Goal: Task Accomplishment & Management: Complete application form

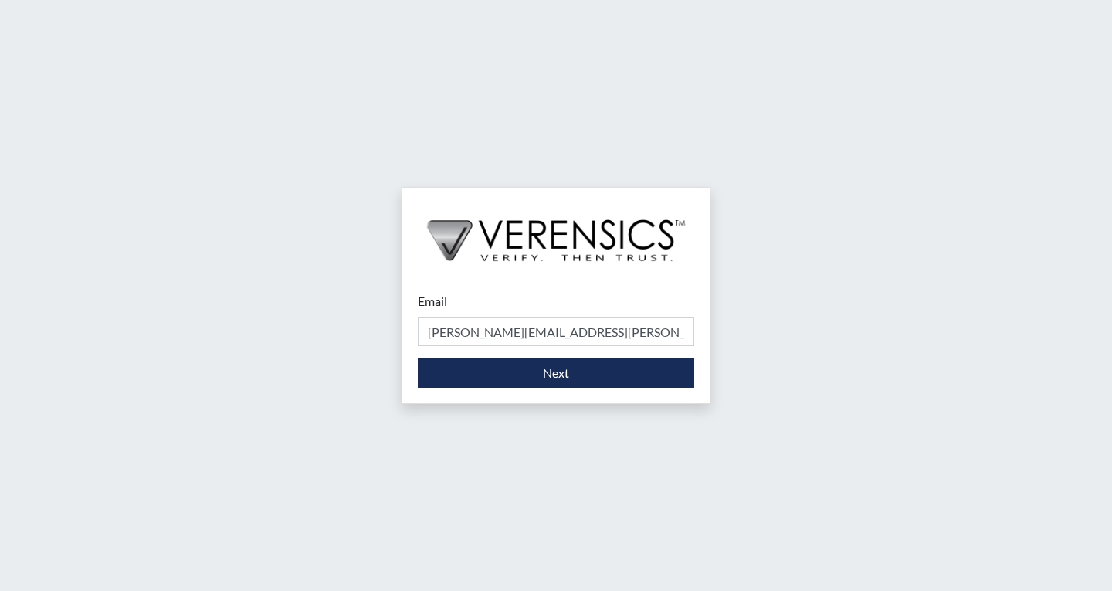
type input "[PERSON_NAME][EMAIL_ADDRESS][PERSON_NAME][DOMAIN_NAME]"
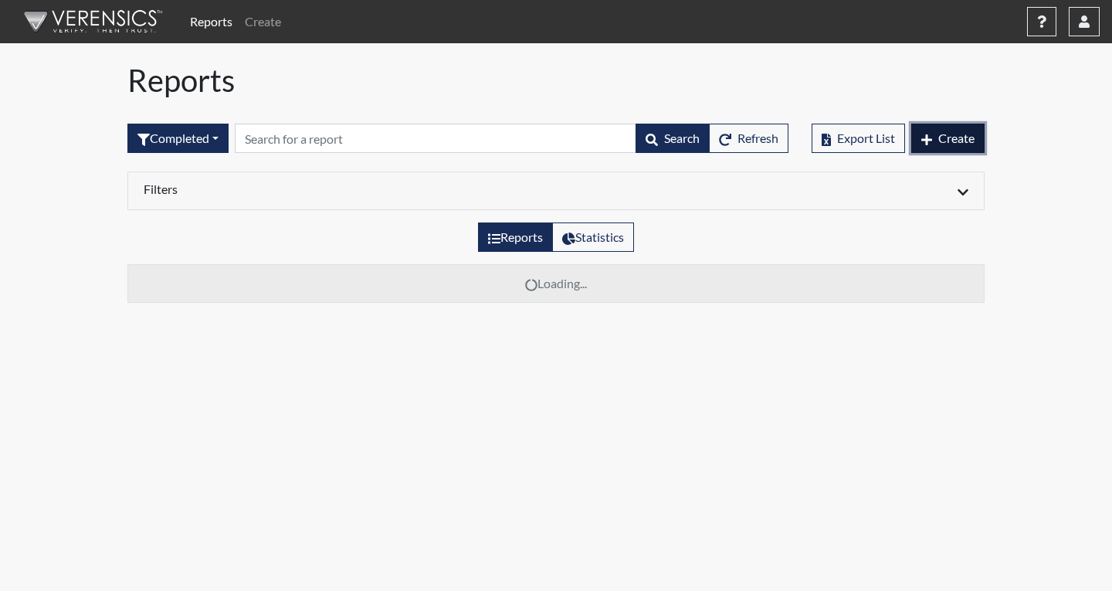
click at [956, 134] on span "Create" at bounding box center [957, 138] width 36 height 15
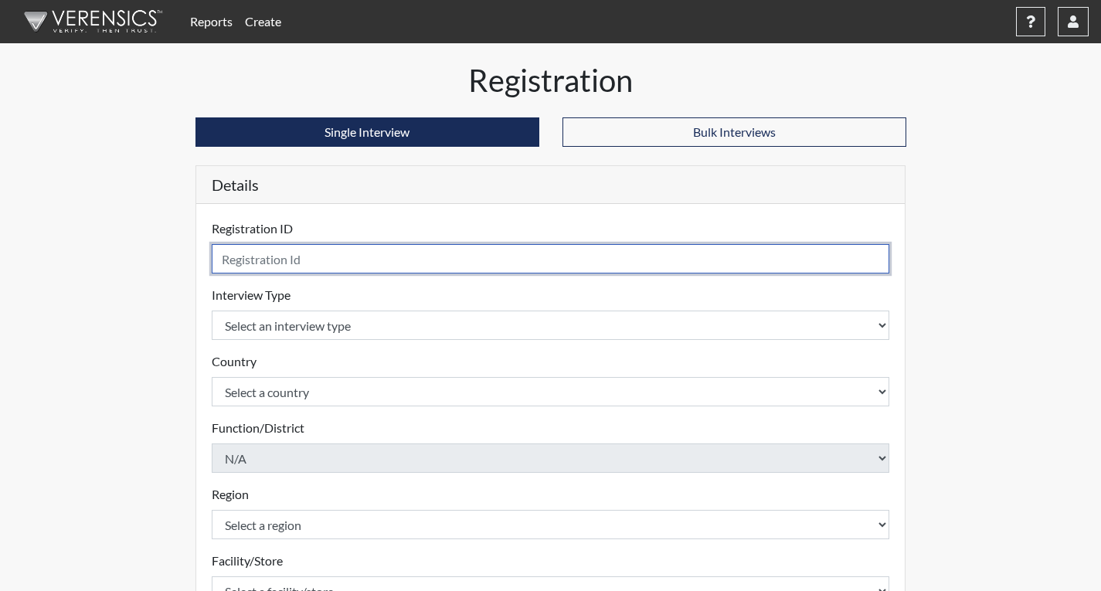
click at [257, 263] on input "text" at bounding box center [551, 258] width 678 height 29
type input "LDB4619"
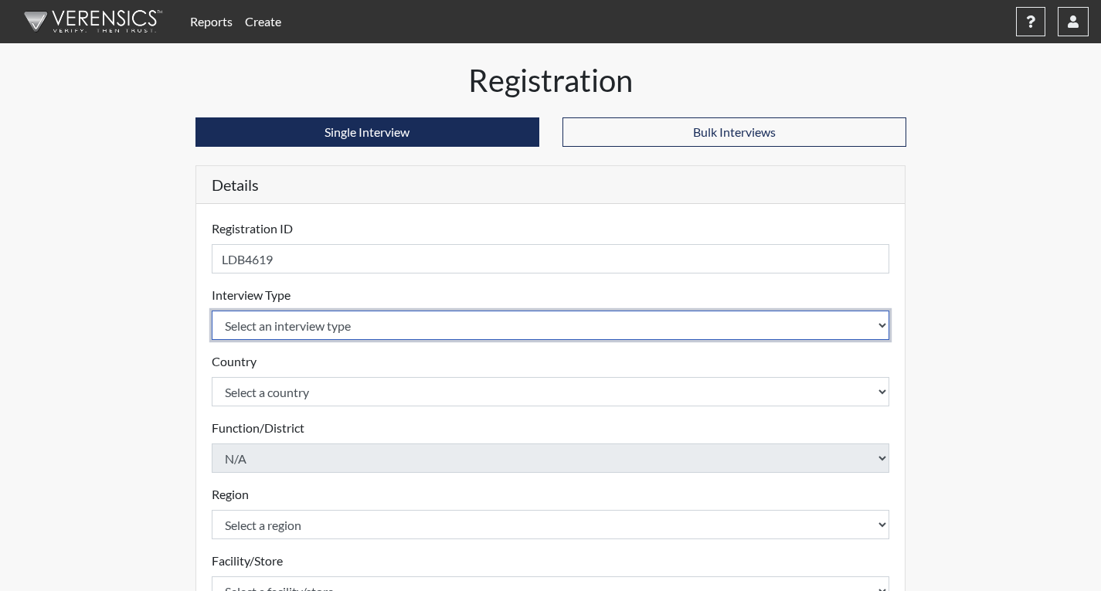
click at [337, 330] on select "Select an interview type Corrections Pre-Employment" at bounding box center [551, 325] width 678 height 29
select select "ff733e93-e1bf-11ea-9c9f-0eff0cf7eb8f"
click at [212, 311] on select "Select an interview type Corrections Pre-Employment" at bounding box center [551, 325] width 678 height 29
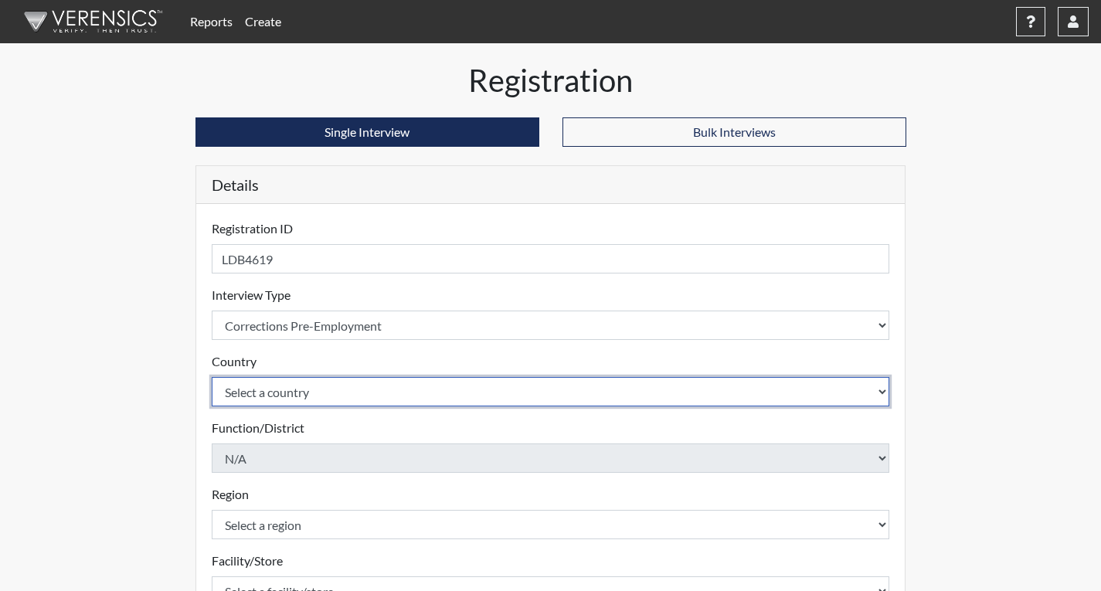
click at [337, 396] on select "Select a country [GEOGRAPHIC_DATA] [GEOGRAPHIC_DATA]" at bounding box center [551, 391] width 678 height 29
select select "united-states-of-[GEOGRAPHIC_DATA]"
click at [212, 377] on select "Select a country [GEOGRAPHIC_DATA] [GEOGRAPHIC_DATA]" at bounding box center [551, 391] width 678 height 29
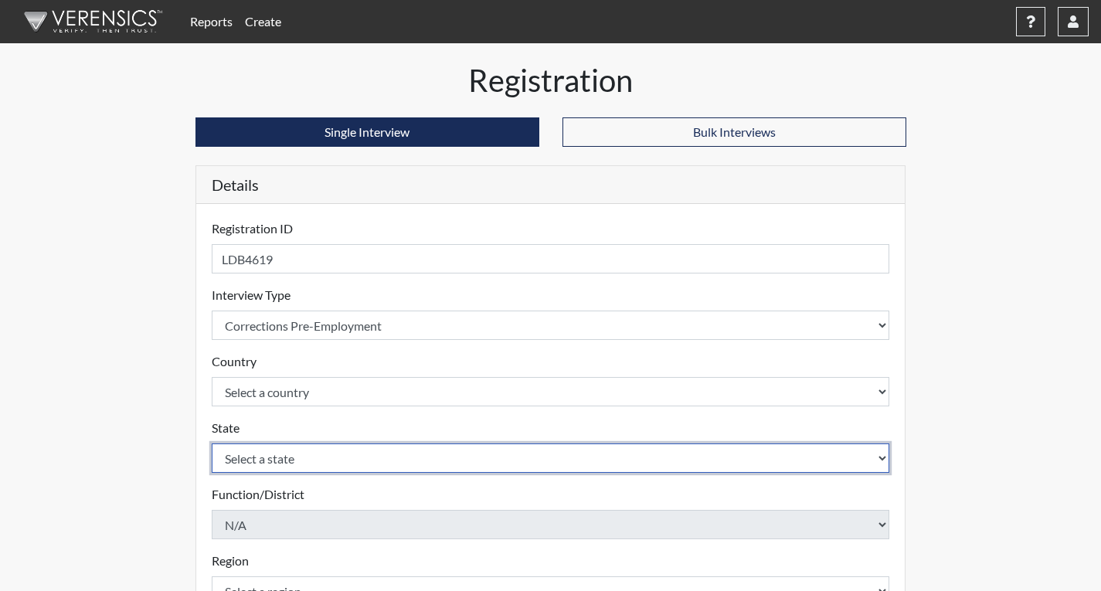
click at [333, 460] on select "Select a state [US_STATE] [US_STATE] [US_STATE] [US_STATE] [US_STATE] [US_STATE…" at bounding box center [551, 457] width 678 height 29
select select "GA"
click at [212, 443] on select "Select a state [US_STATE] [US_STATE] [US_STATE] [US_STATE] [US_STATE] [US_STATE…" at bounding box center [551, 457] width 678 height 29
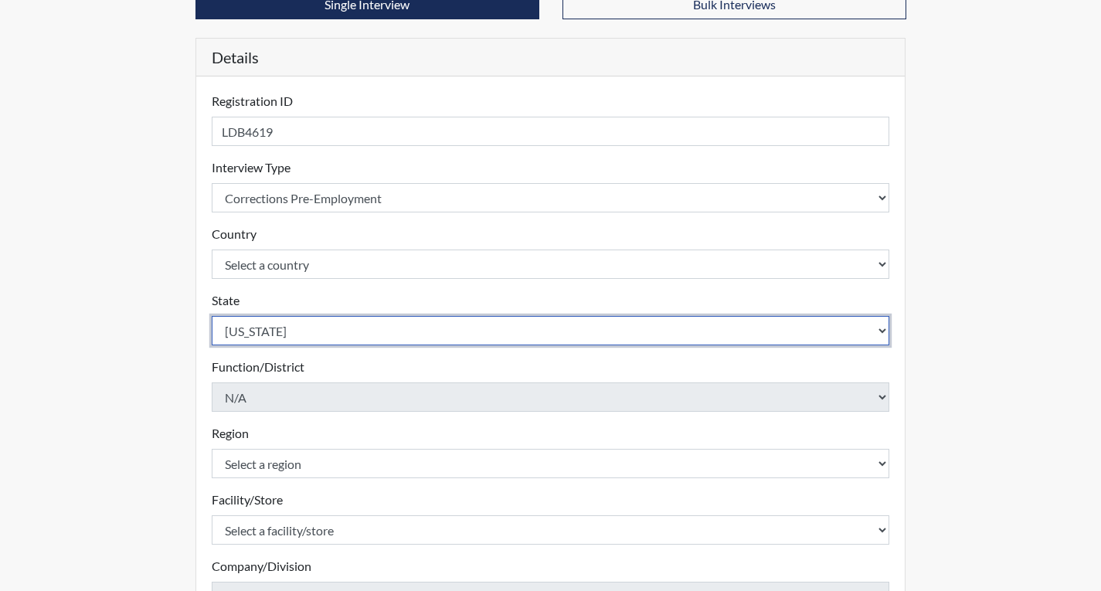
scroll to position [154, 0]
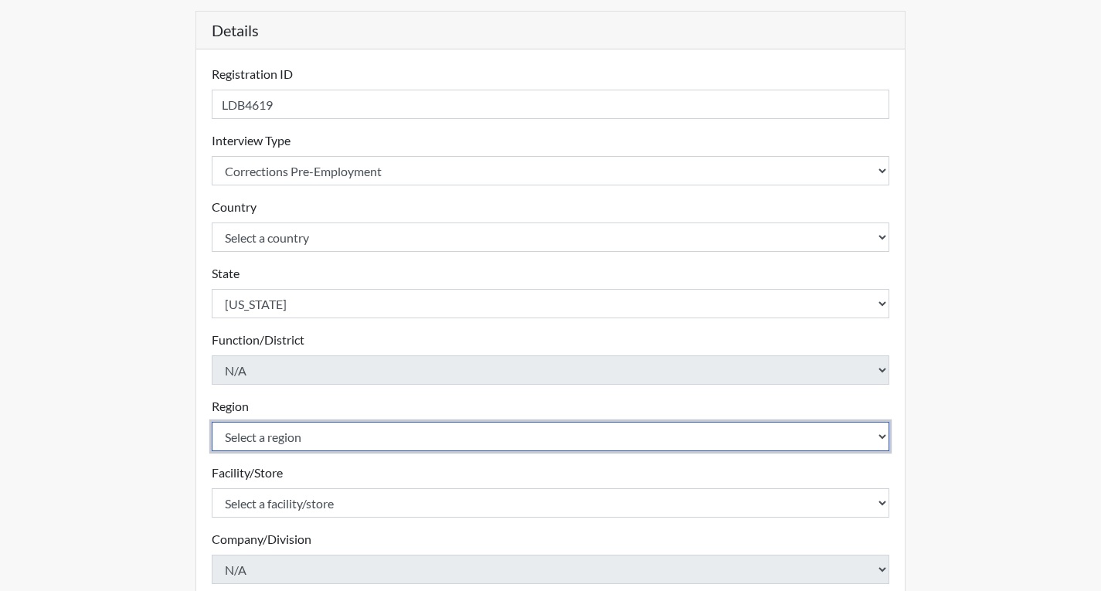
click at [297, 437] on select "Select a region [GEOGRAPHIC_DATA]" at bounding box center [551, 436] width 678 height 29
select select "743fb50d-a618-40f0-9631-f2ad6878b8a9"
click at [212, 422] on select "Select a region [GEOGRAPHIC_DATA]" at bounding box center [551, 436] width 678 height 29
click at [304, 437] on select "Select a region [GEOGRAPHIC_DATA]" at bounding box center [551, 436] width 678 height 29
click at [212, 422] on select "Select a region [GEOGRAPHIC_DATA]" at bounding box center [551, 436] width 678 height 29
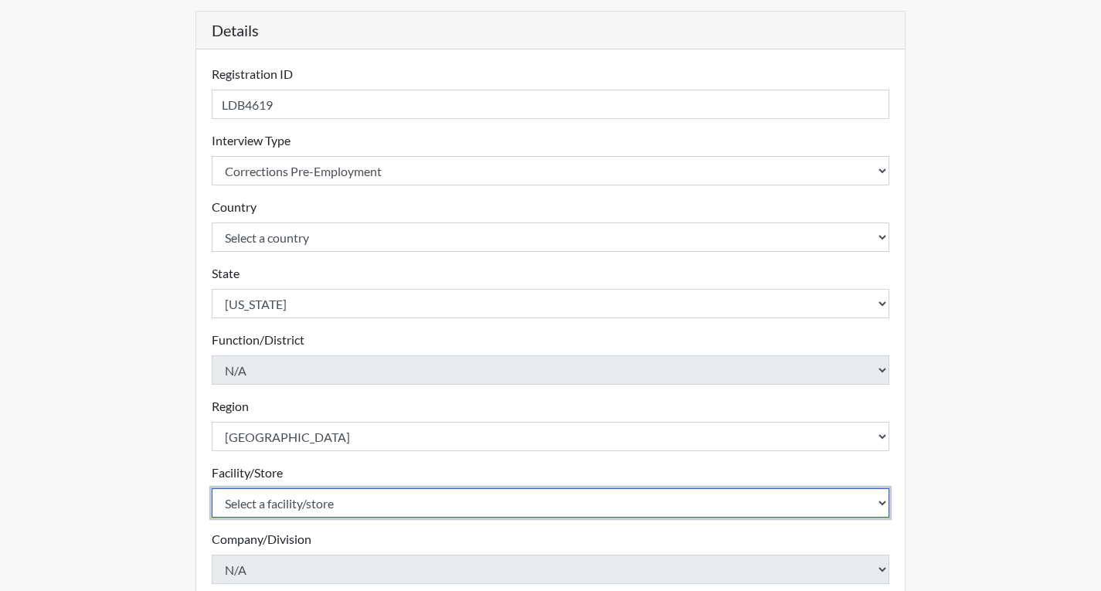
click at [315, 507] on select "Select a facility/store Coastal [PERSON_NAME] PDC [PERSON_NAME] [US_STATE] SP L…" at bounding box center [551, 502] width 678 height 29
select select "ae4ea7f8-9c1e-4ba3-aee9-13bba5eee835"
click at [212, 488] on select "Select a facility/store Coastal [PERSON_NAME] PDC [PERSON_NAME] [US_STATE] SP L…" at bounding box center [551, 502] width 678 height 29
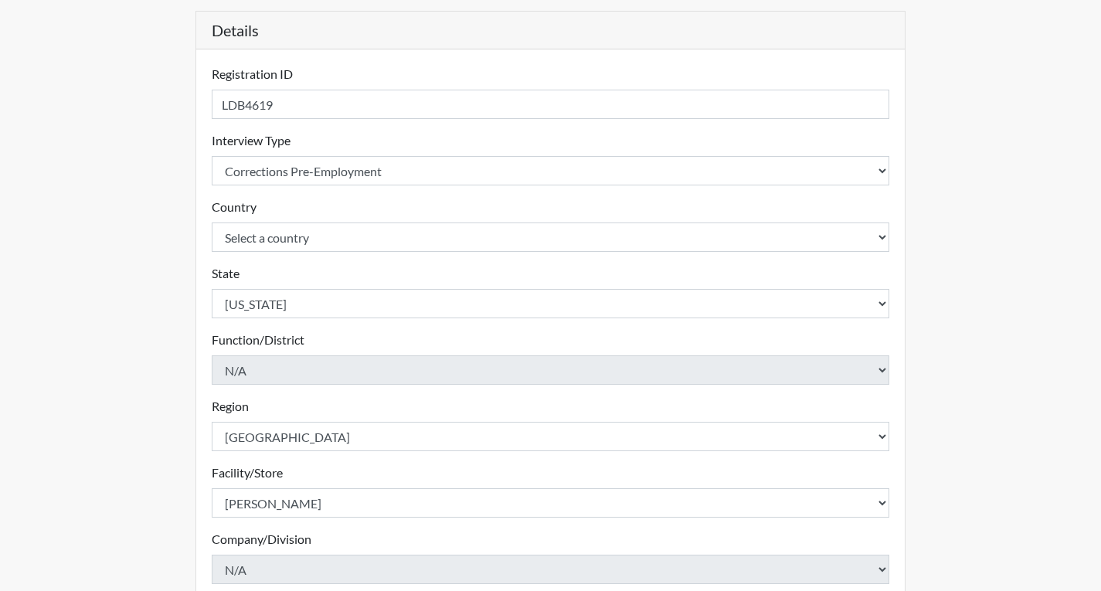
click at [96, 460] on div "Reports Create Help Center × Verensics Best Practices How to successfully use t…" at bounding box center [550, 313] width 1101 height 935
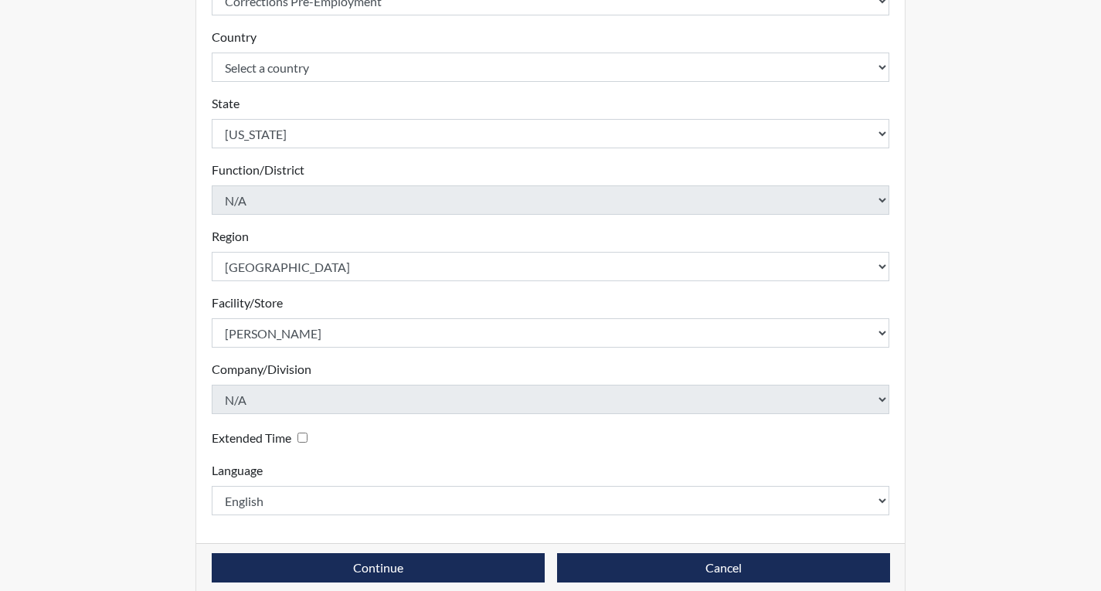
scroll to position [345, 0]
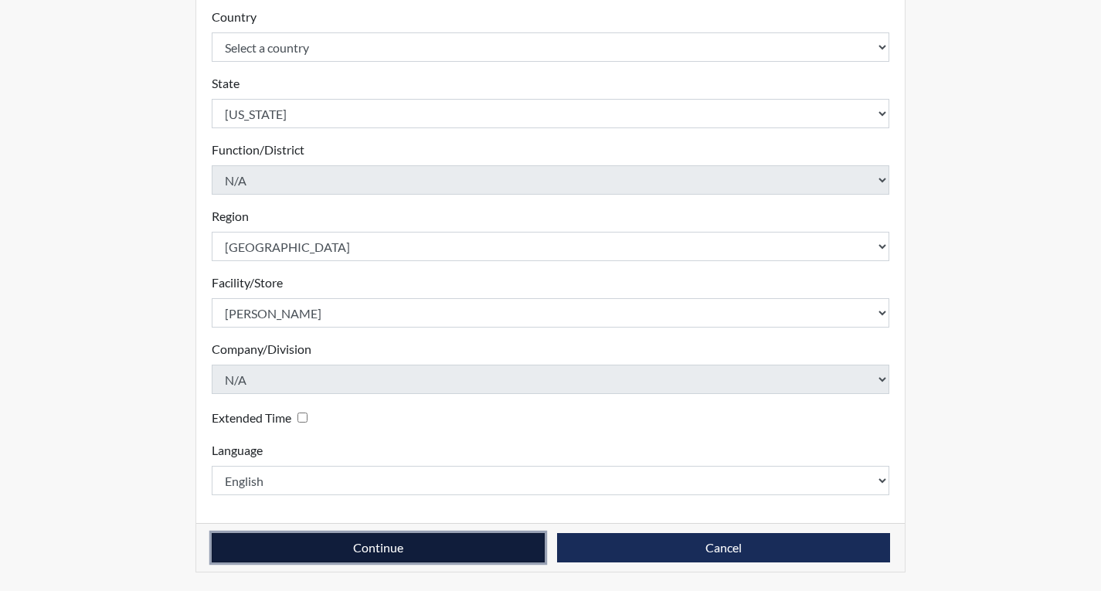
click at [478, 550] on button "Continue" at bounding box center [378, 547] width 333 height 29
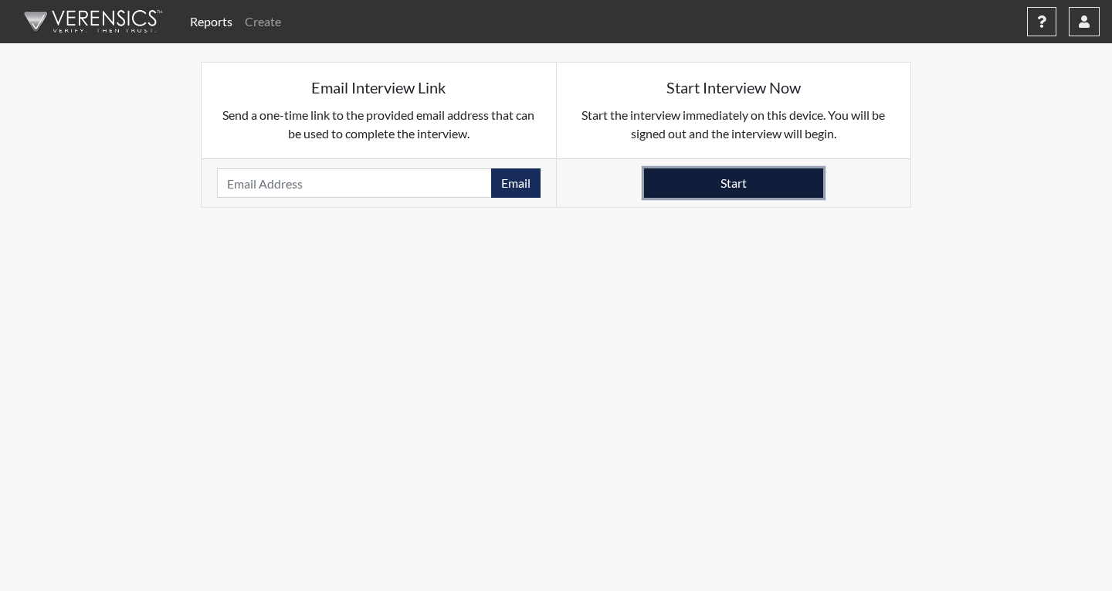
click at [780, 178] on button "Start" at bounding box center [733, 182] width 179 height 29
